Goal: Transaction & Acquisition: Purchase product/service

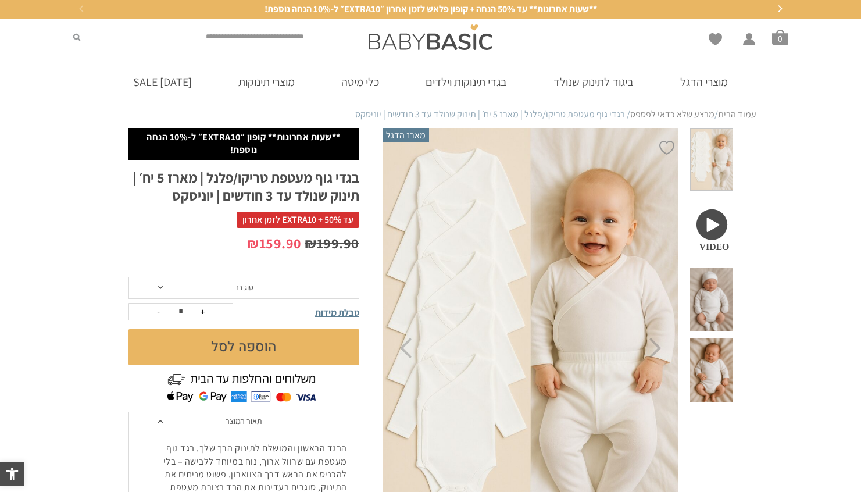
click at [716, 208] on span at bounding box center [711, 229] width 42 height 63
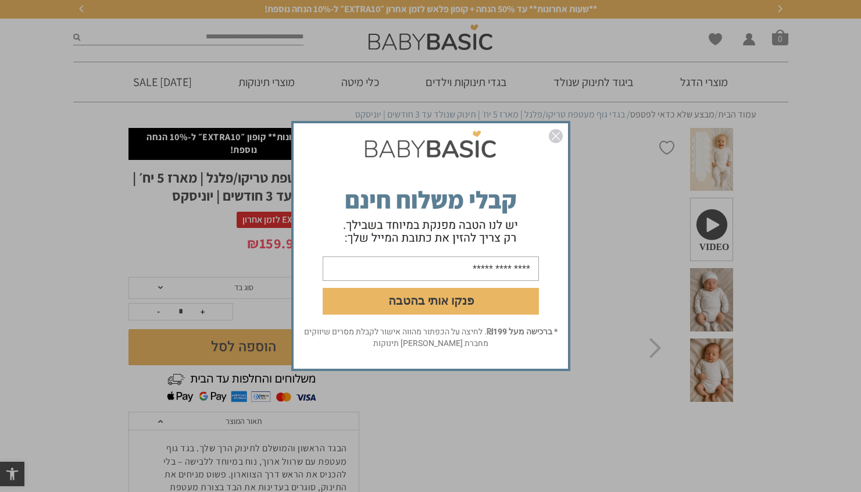
click at [488, 269] on input "email" at bounding box center [431, 268] width 216 height 24
type input "**********"
click at [470, 297] on button "פנקו אותי בהטבה" at bounding box center [431, 301] width 216 height 27
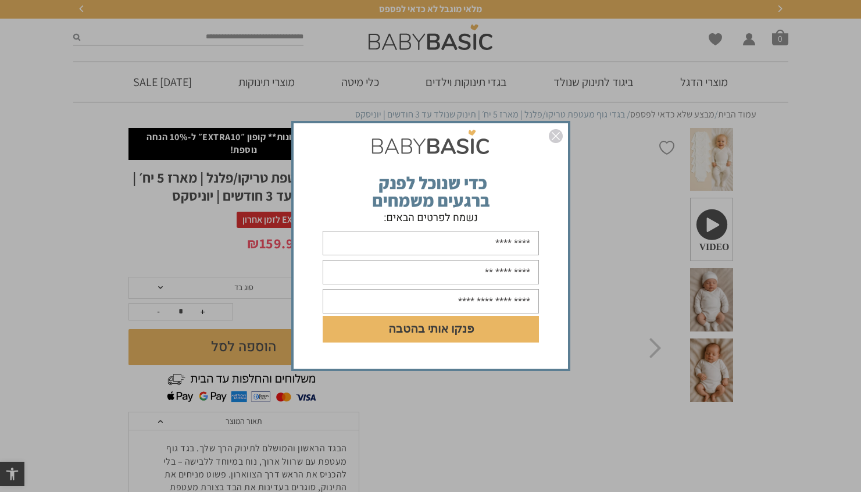
click at [528, 249] on input "text" at bounding box center [431, 243] width 216 height 24
type input "*****"
click at [453, 269] on input "text" at bounding box center [431, 272] width 216 height 24
type input "**********"
click at [479, 305] on input "text" at bounding box center [431, 301] width 216 height 24
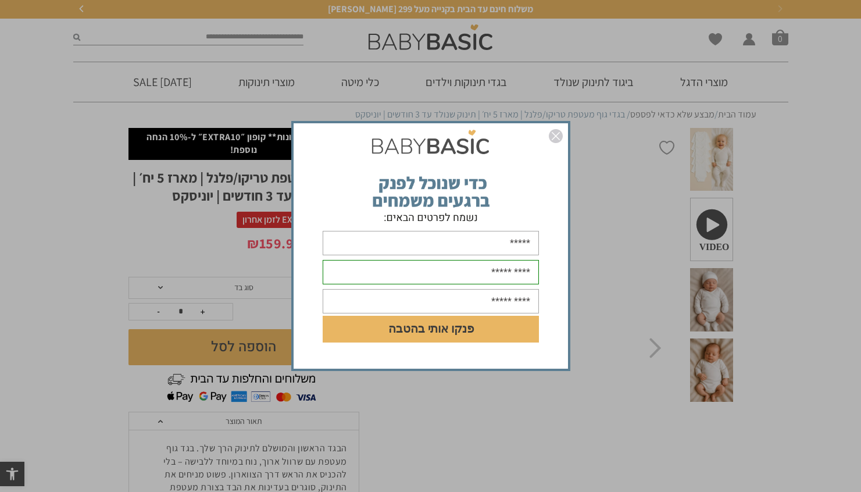
type input "**********"
click at [463, 329] on button "פנקו אותי בהטבה" at bounding box center [431, 329] width 216 height 27
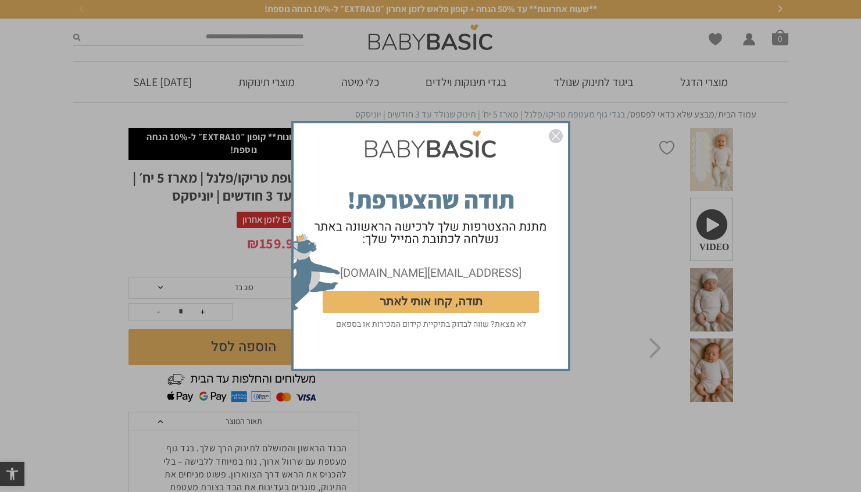
click at [493, 302] on button "תודה, קחו אותי לאתר" at bounding box center [431, 302] width 216 height 22
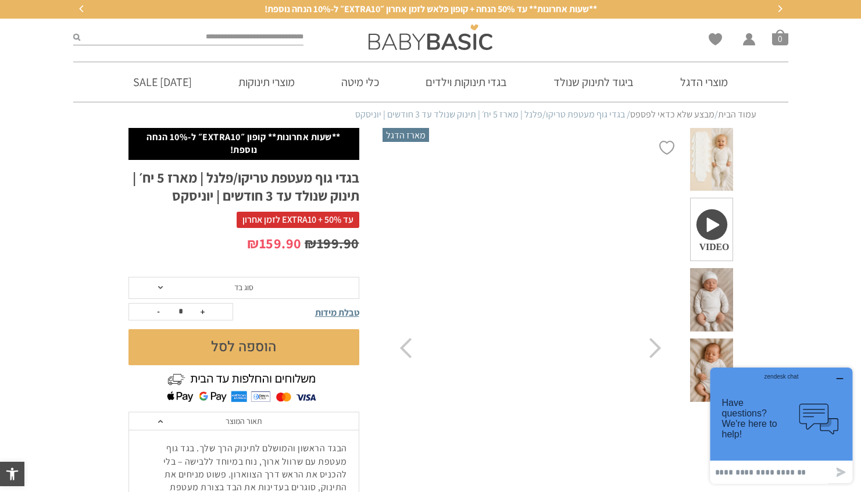
click at [725, 149] on span at bounding box center [711, 159] width 42 height 63
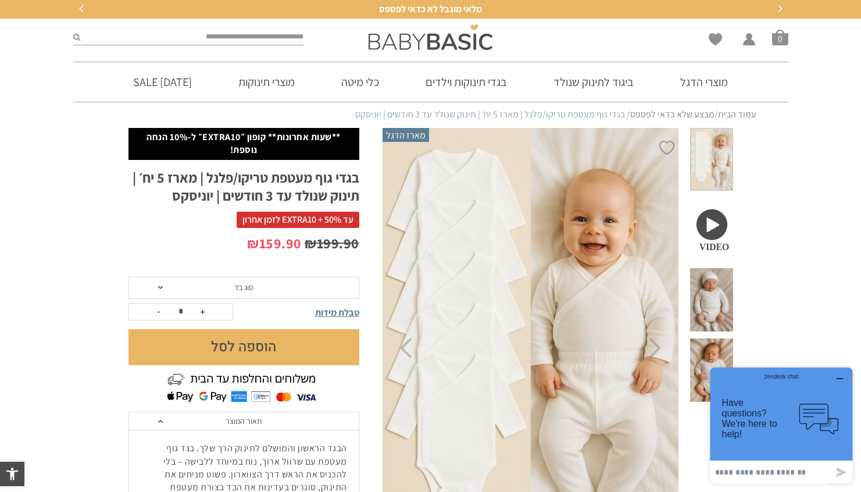
click at [285, 288] on span "סוג בד" at bounding box center [243, 288] width 231 height 22
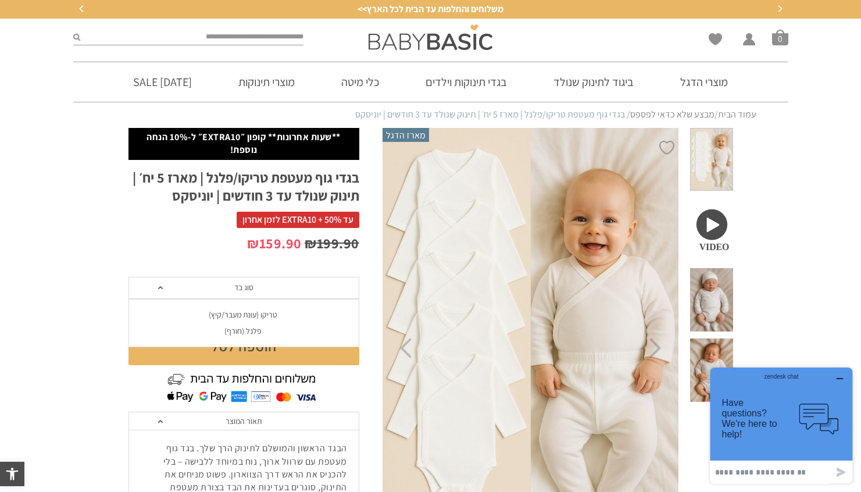
click at [244, 335] on div "פלנל (חורף)" at bounding box center [243, 331] width 231 height 10
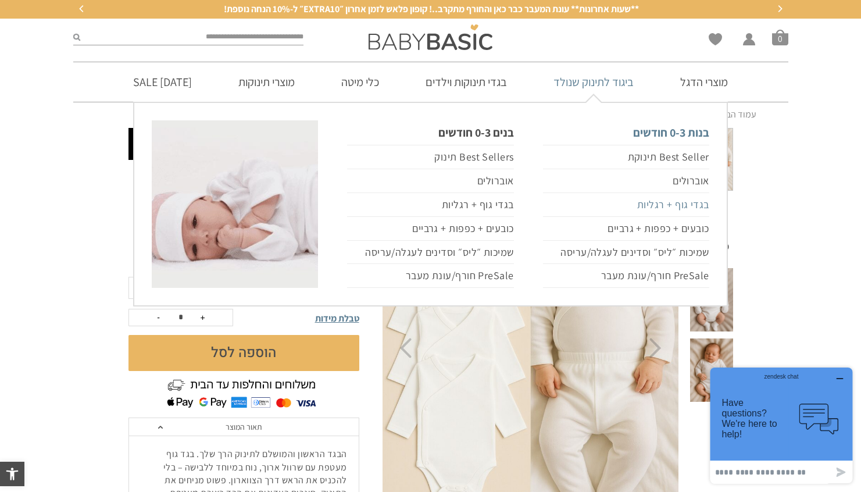
click at [659, 202] on link "בגדי גוף + רגליות" at bounding box center [626, 205] width 166 height 24
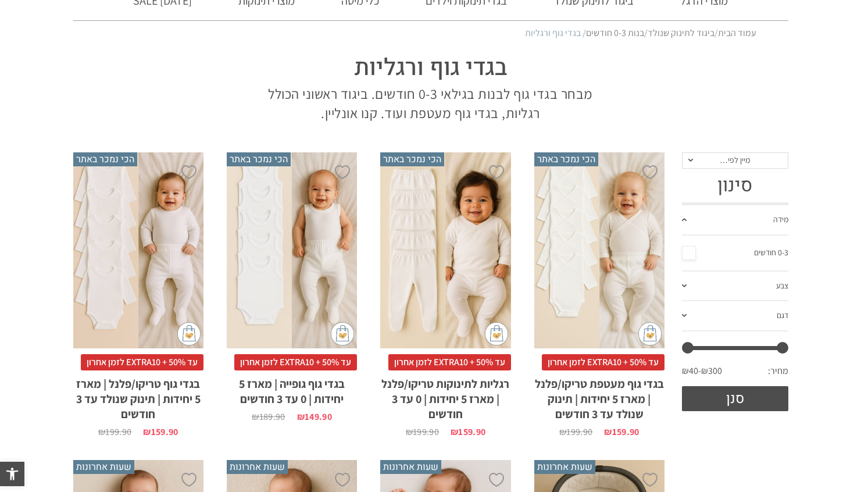
scroll to position [88, 0]
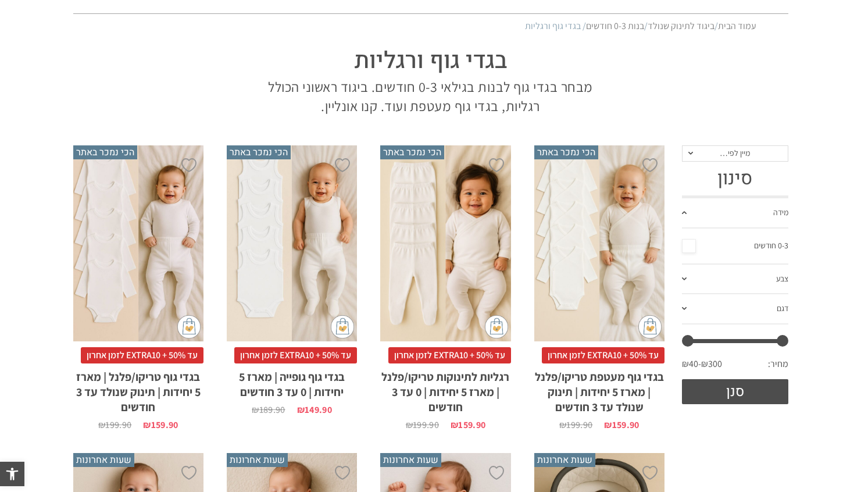
click at [787, 210] on link "מידה" at bounding box center [735, 213] width 106 height 30
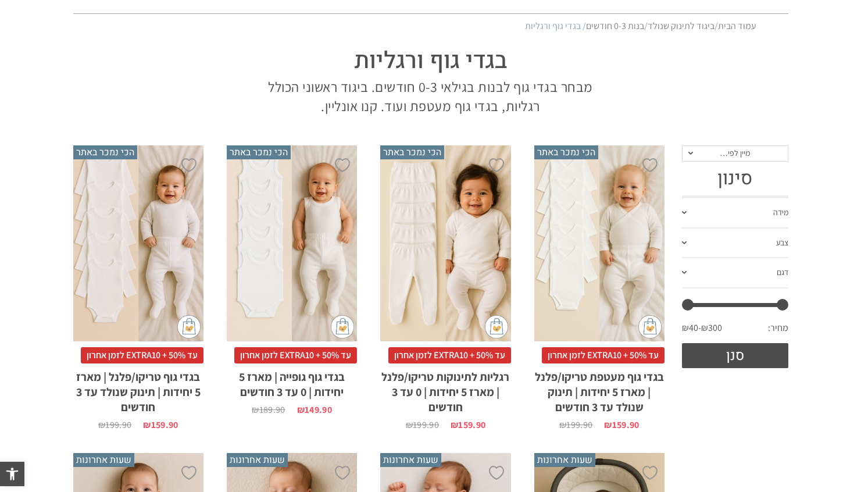
click at [788, 210] on link "מידה" at bounding box center [735, 213] width 106 height 30
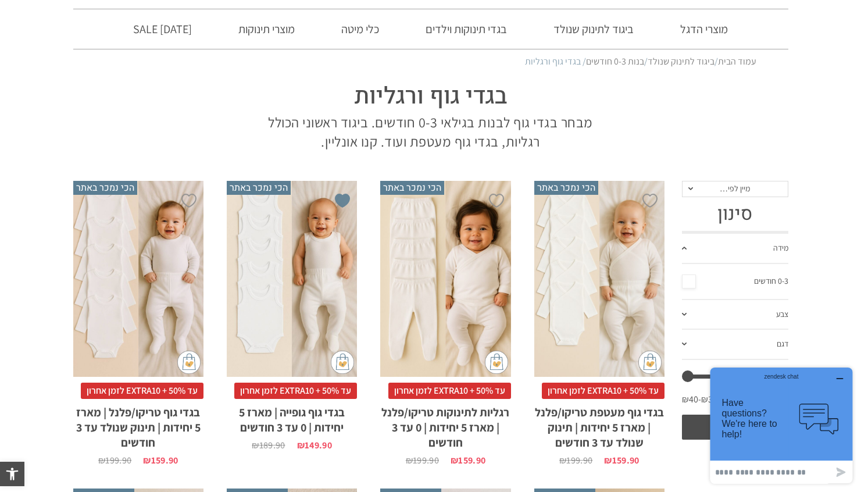
scroll to position [0, 0]
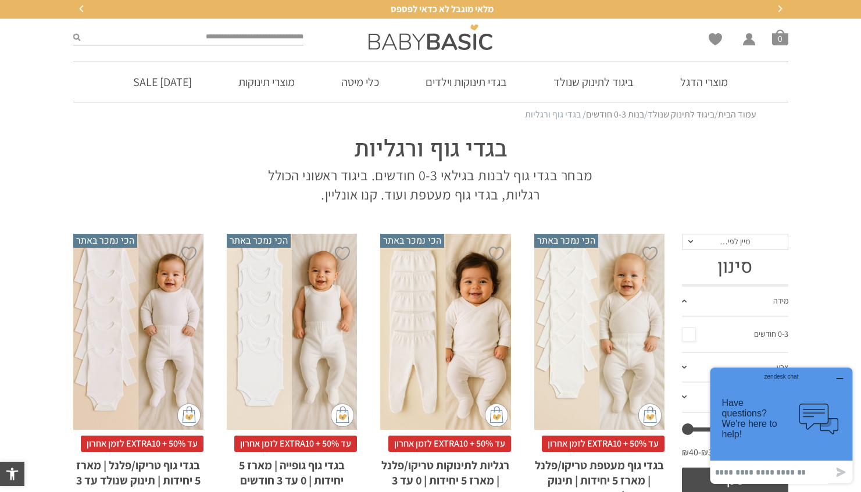
click at [579, 341] on div "x בחירת סוג בד טריקו (עונת מעבר/קיץ) פלנל (חורף)" at bounding box center [599, 332] width 130 height 196
click at [594, 327] on div "x בחירת סוג בד טריקו (עונת מעבר/קיץ) פלנל (חורף)" at bounding box center [599, 332] width 130 height 196
